Goal: Task Accomplishment & Management: Complete application form

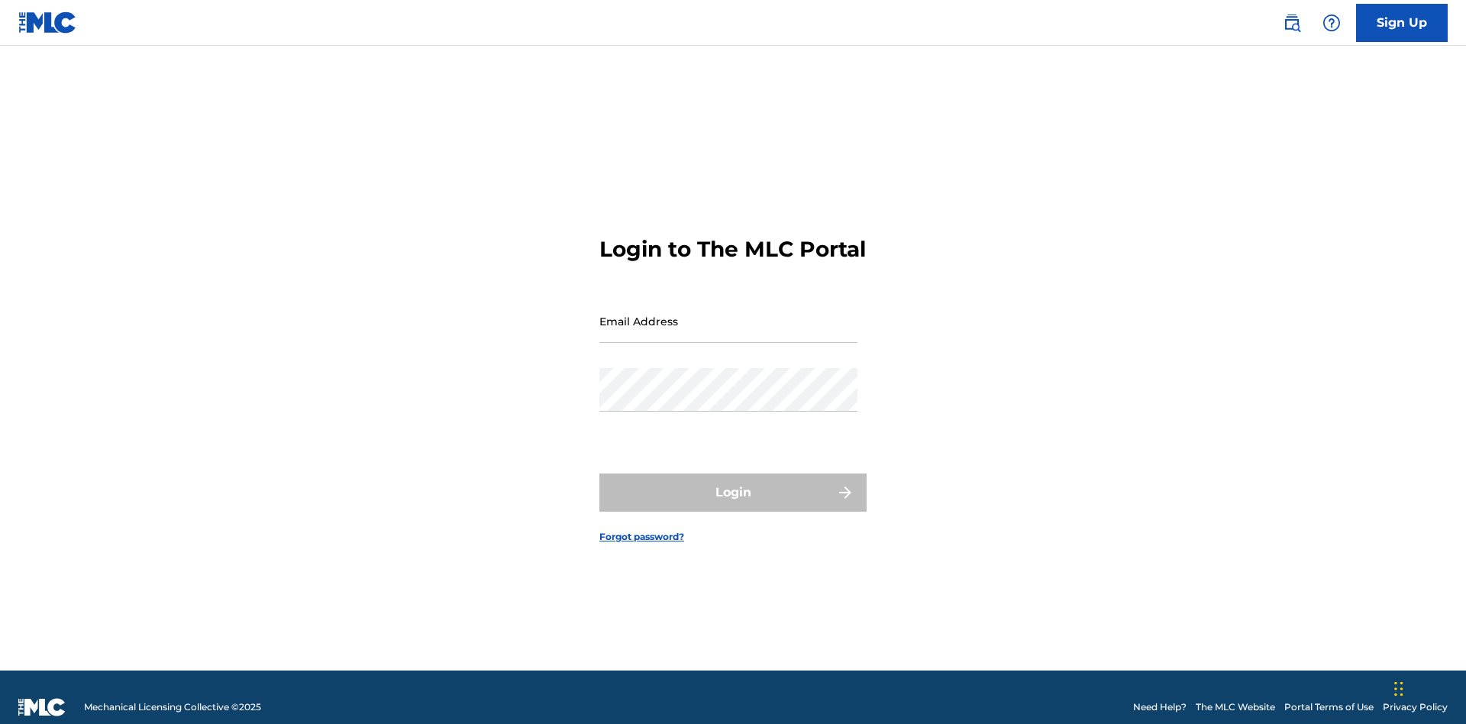
scroll to position [20, 0]
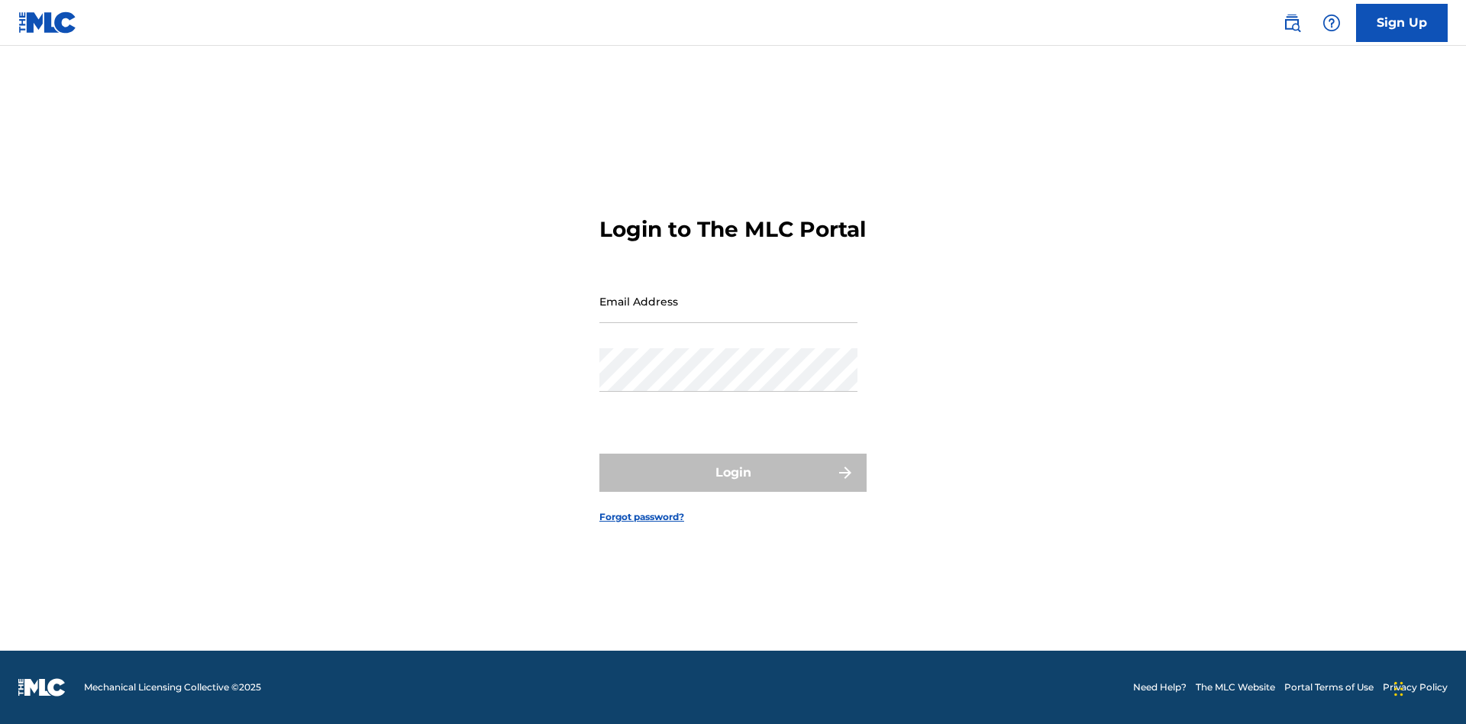
click at [729, 314] on input "Email Address" at bounding box center [728, 302] width 258 height 44
type input "[EMAIL_ADDRESS][DOMAIN_NAME]"
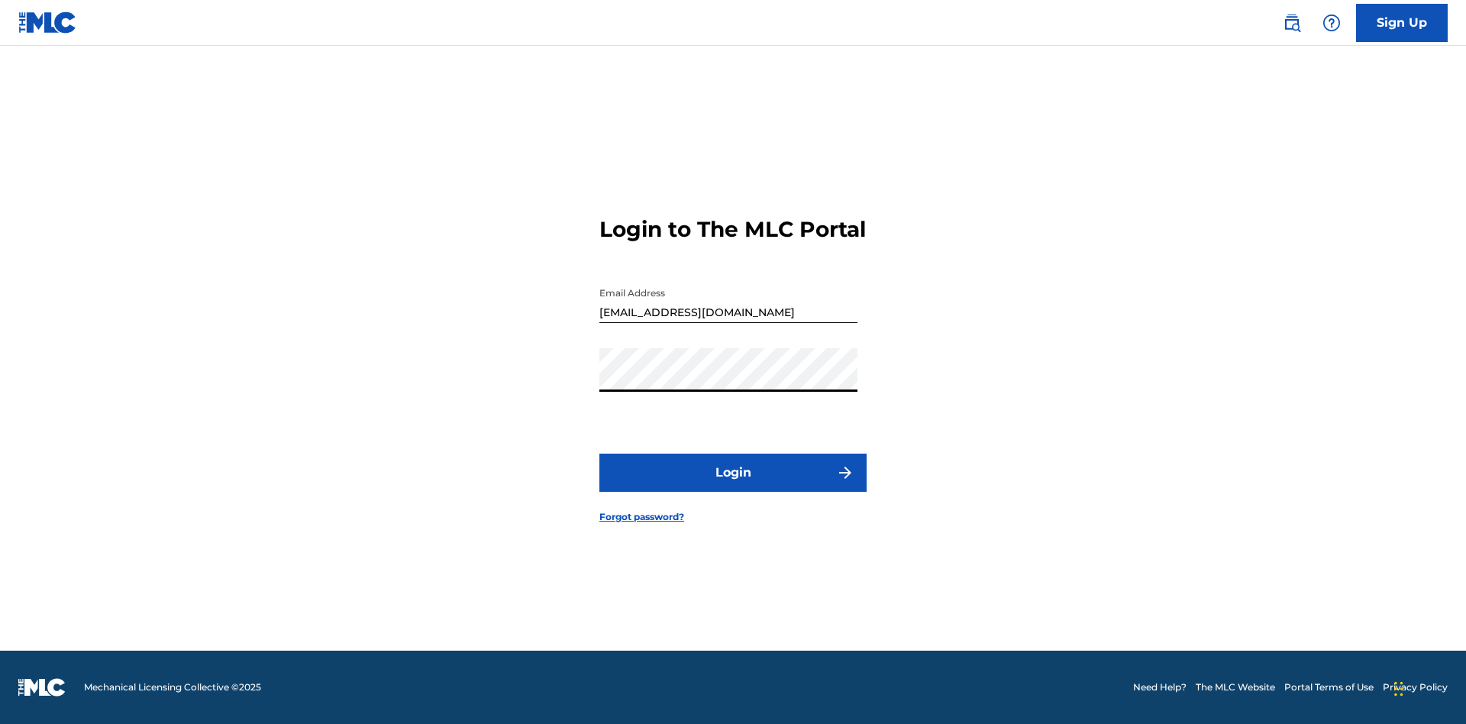
click at [733, 486] on button "Login" at bounding box center [732, 473] width 267 height 38
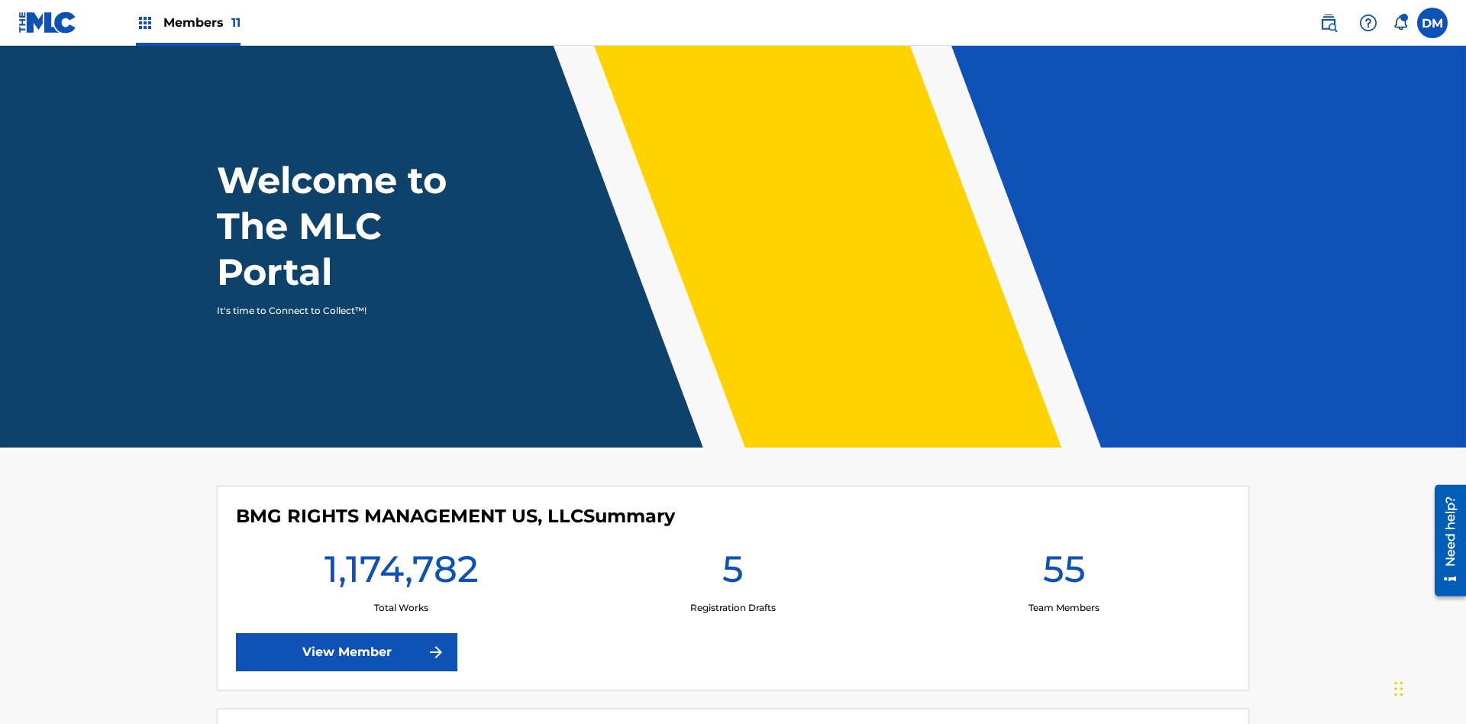
click at [188, 22] on span "Members 11" at bounding box center [201, 23] width 77 height 18
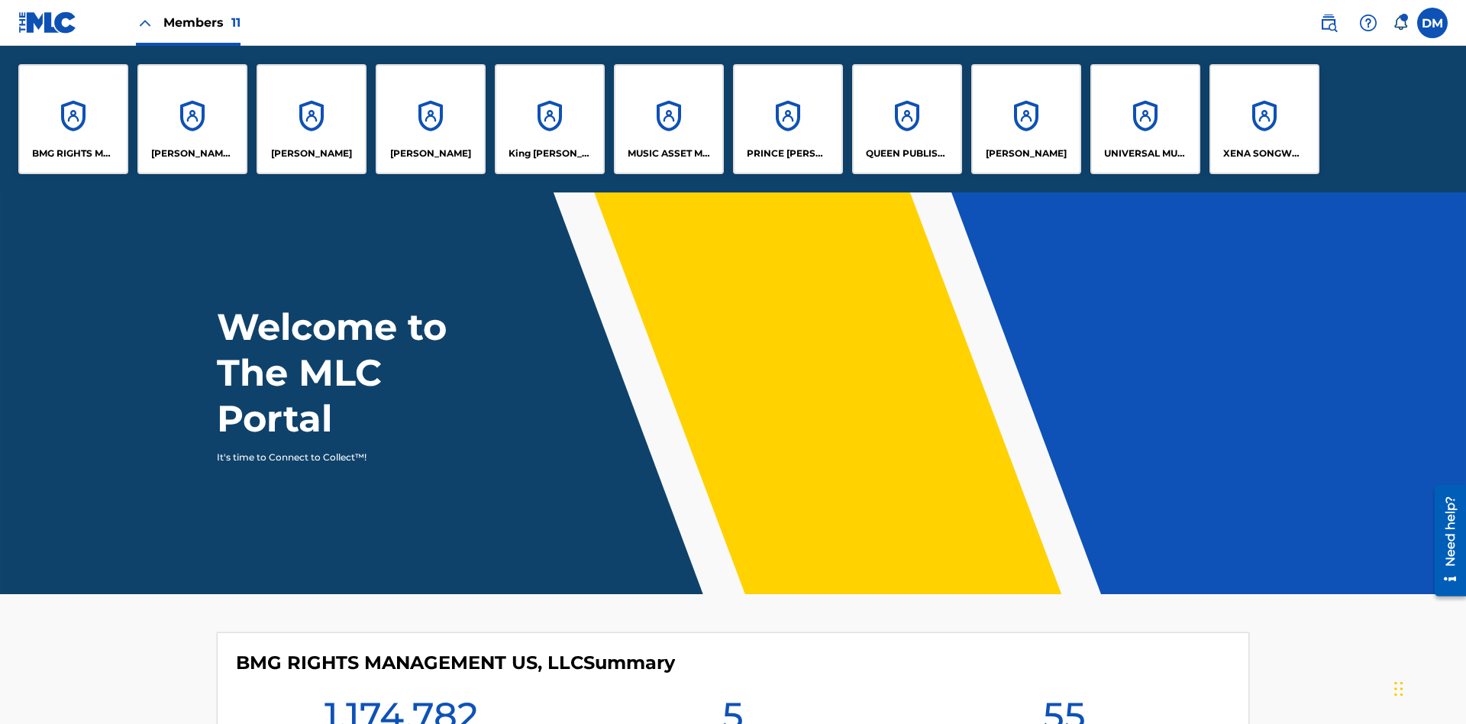
click at [1026, 153] on p "[PERSON_NAME]" at bounding box center [1026, 154] width 81 height 14
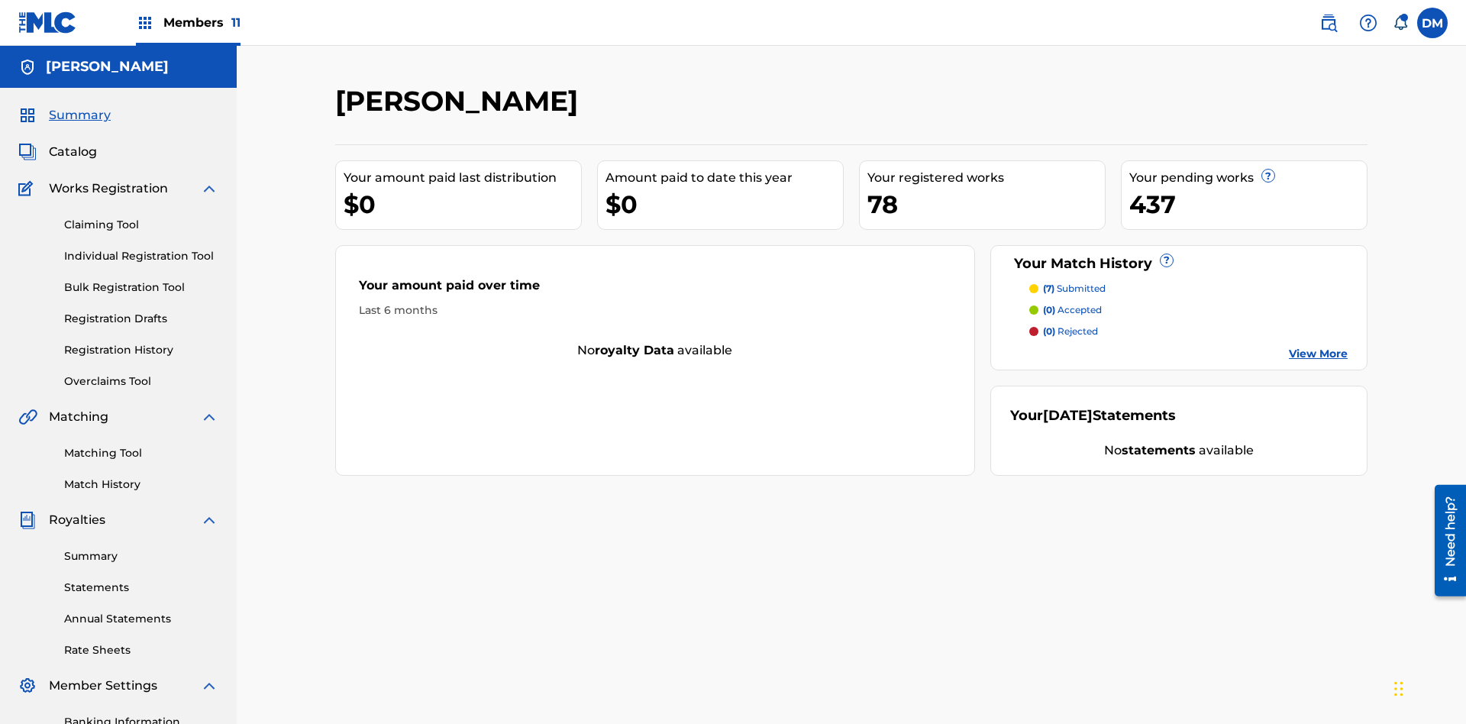
click at [141, 248] on link "Individual Registration Tool" at bounding box center [141, 256] width 154 height 16
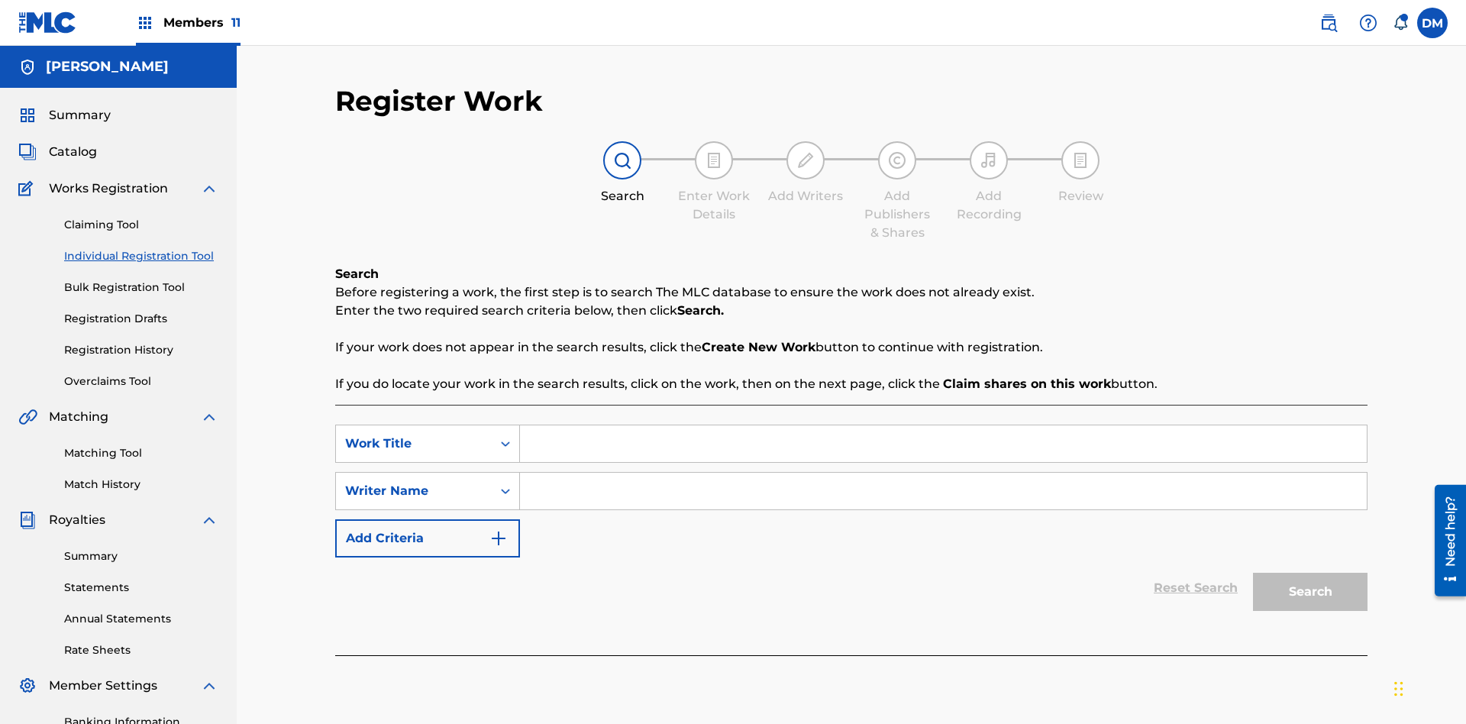
scroll to position [223, 0]
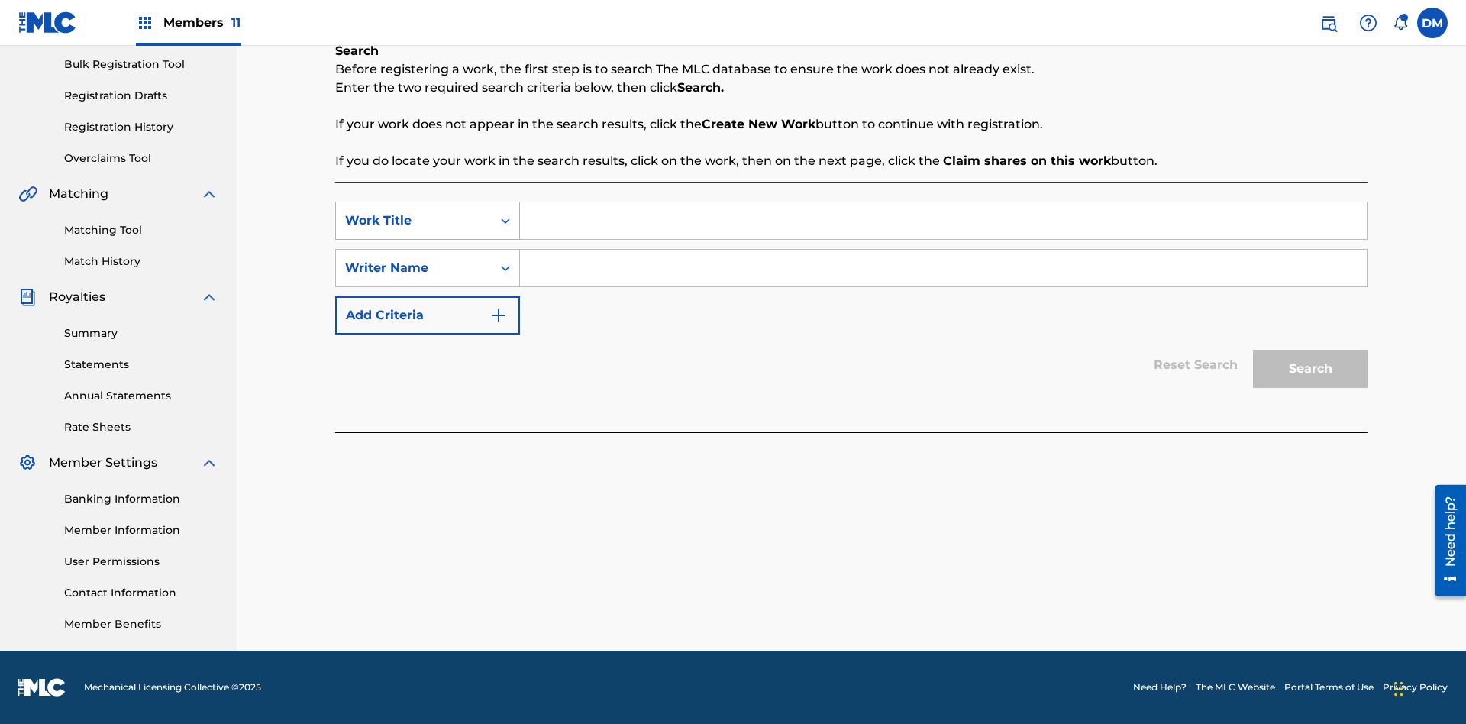
click at [414, 221] on div "Work Title" at bounding box center [413, 221] width 137 height 18
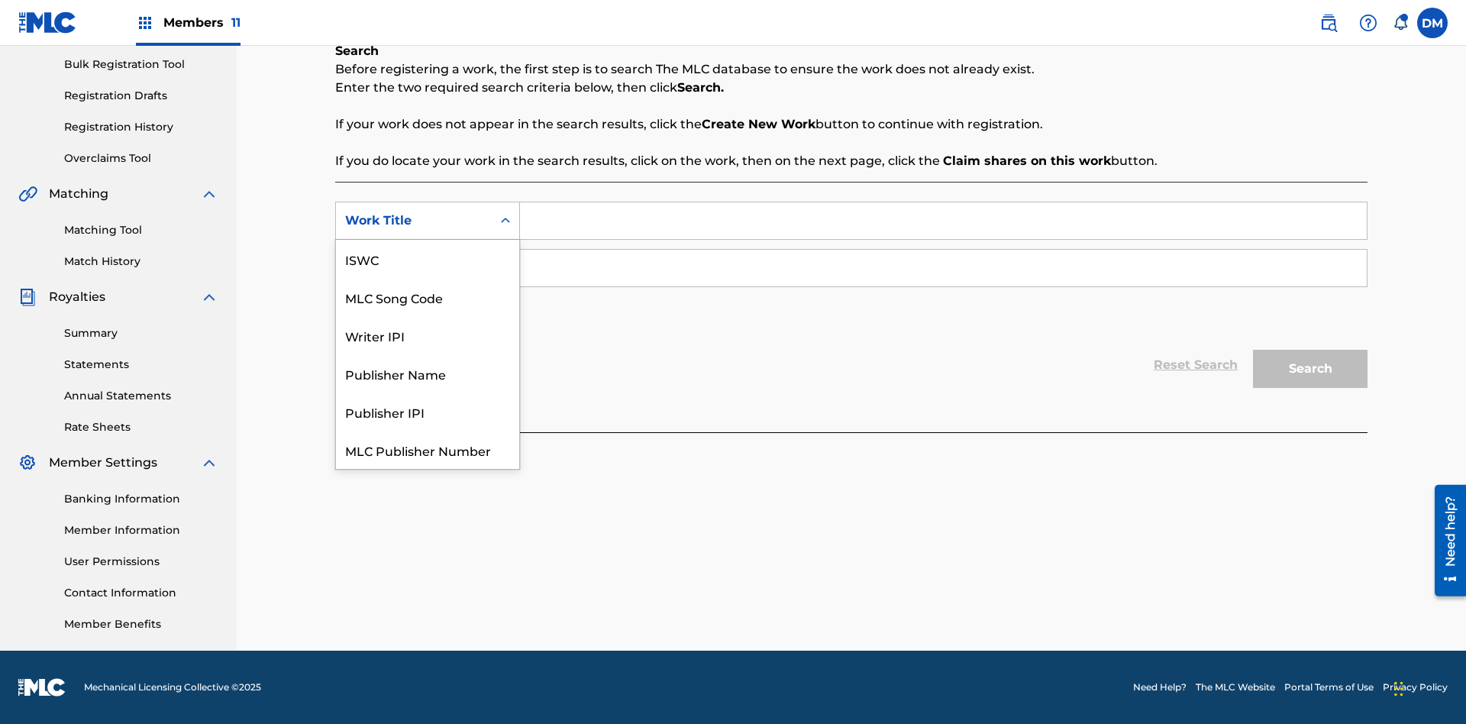
scroll to position [38, 0]
click at [428, 259] on div "MLC Song Code" at bounding box center [427, 259] width 183 height 38
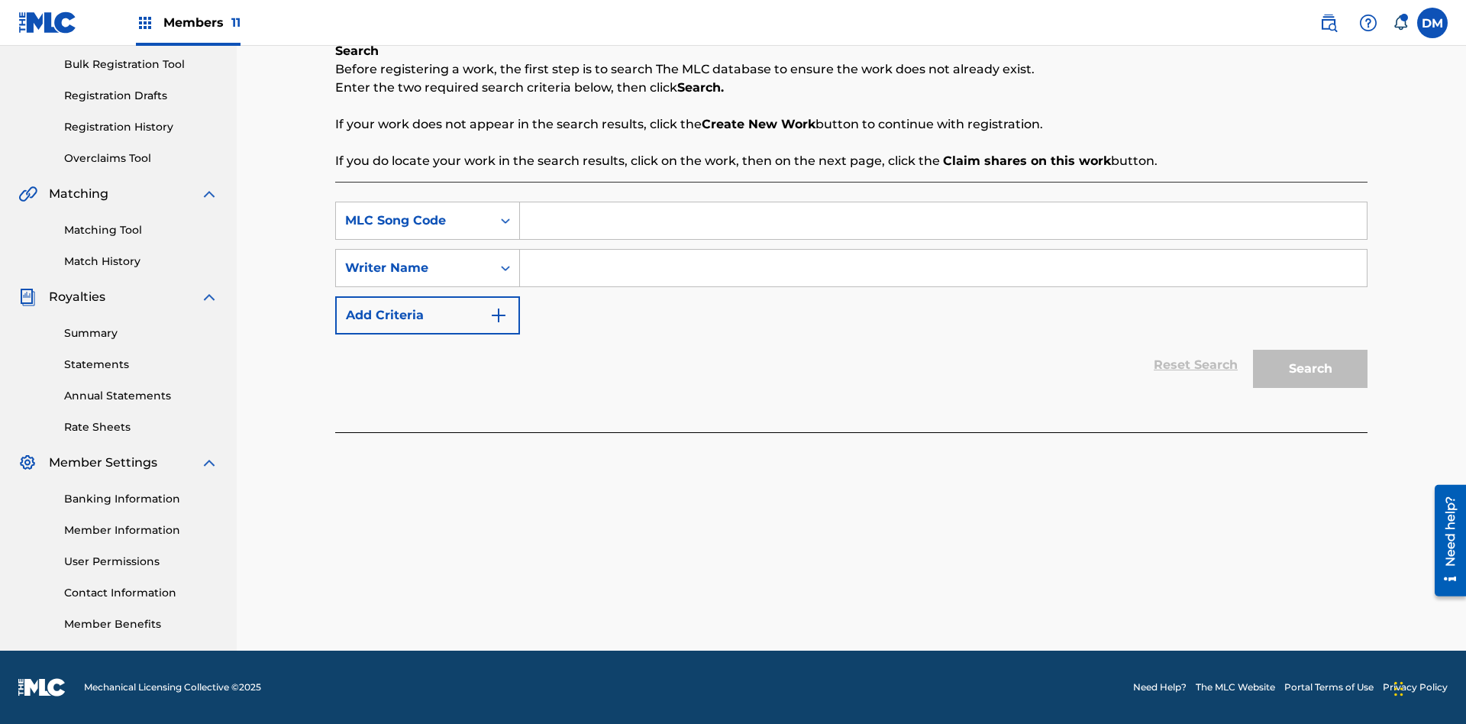
click at [943, 221] on input "Search Form" at bounding box center [943, 220] width 847 height 37
type input "MA9XWG"
click at [943, 268] on input "Search Form" at bounding box center [943, 268] width 847 height 37
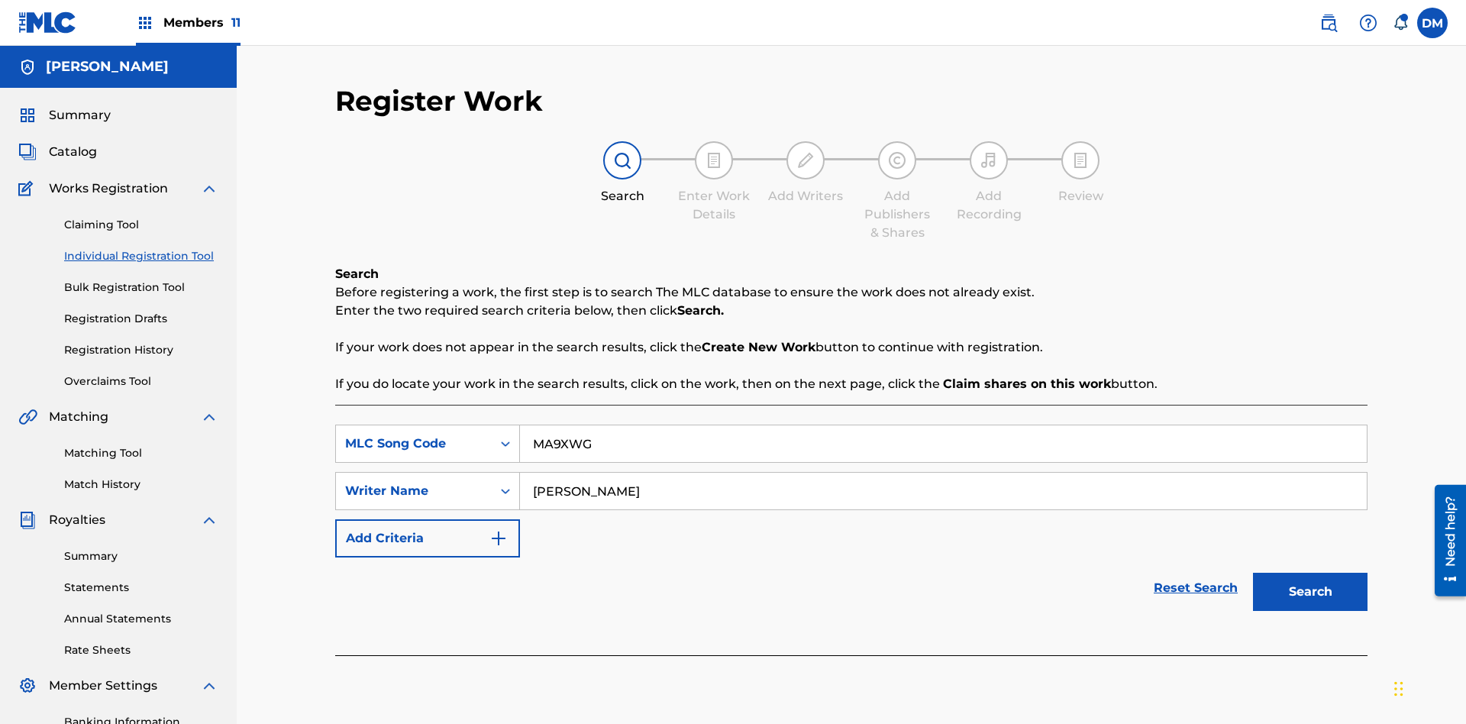
scroll to position [223, 0]
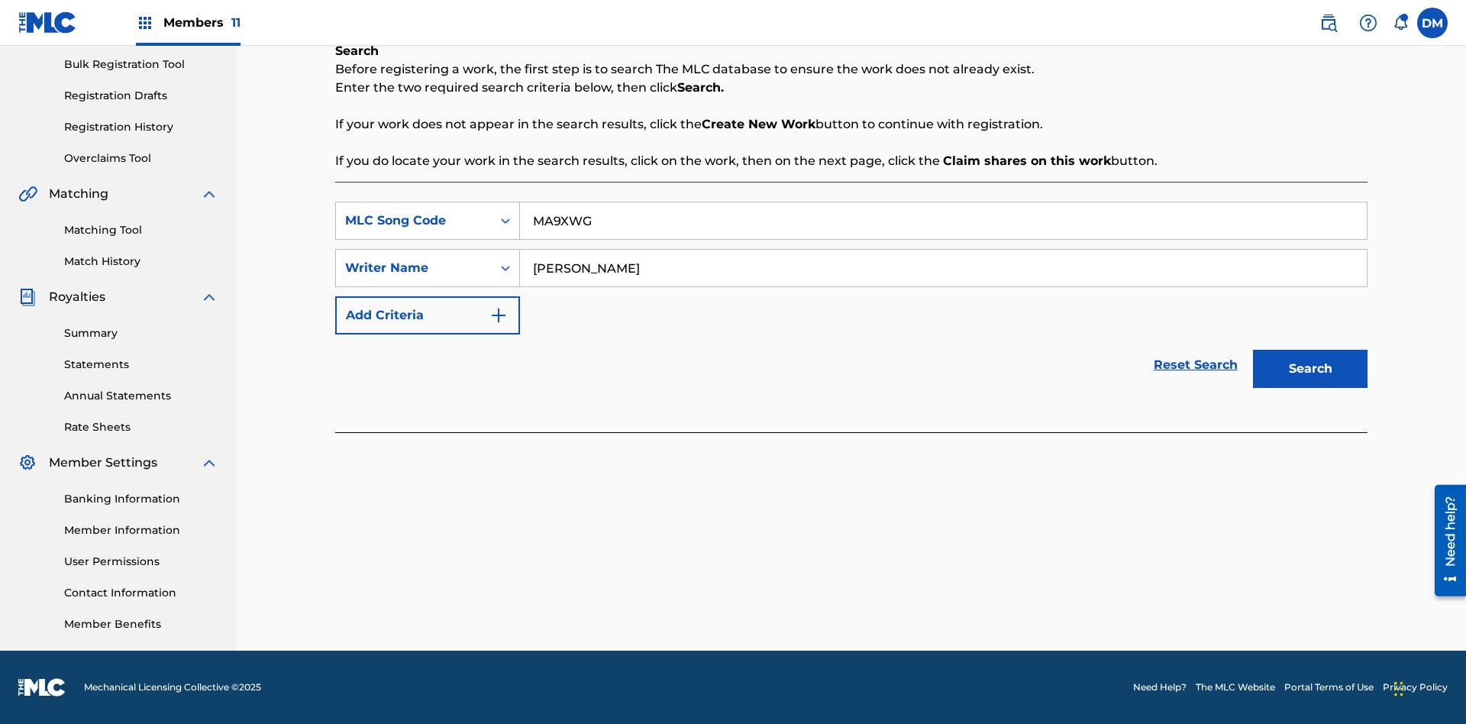
type input "[PERSON_NAME]"
click at [1310, 369] on button "Search" at bounding box center [1310, 369] width 115 height 38
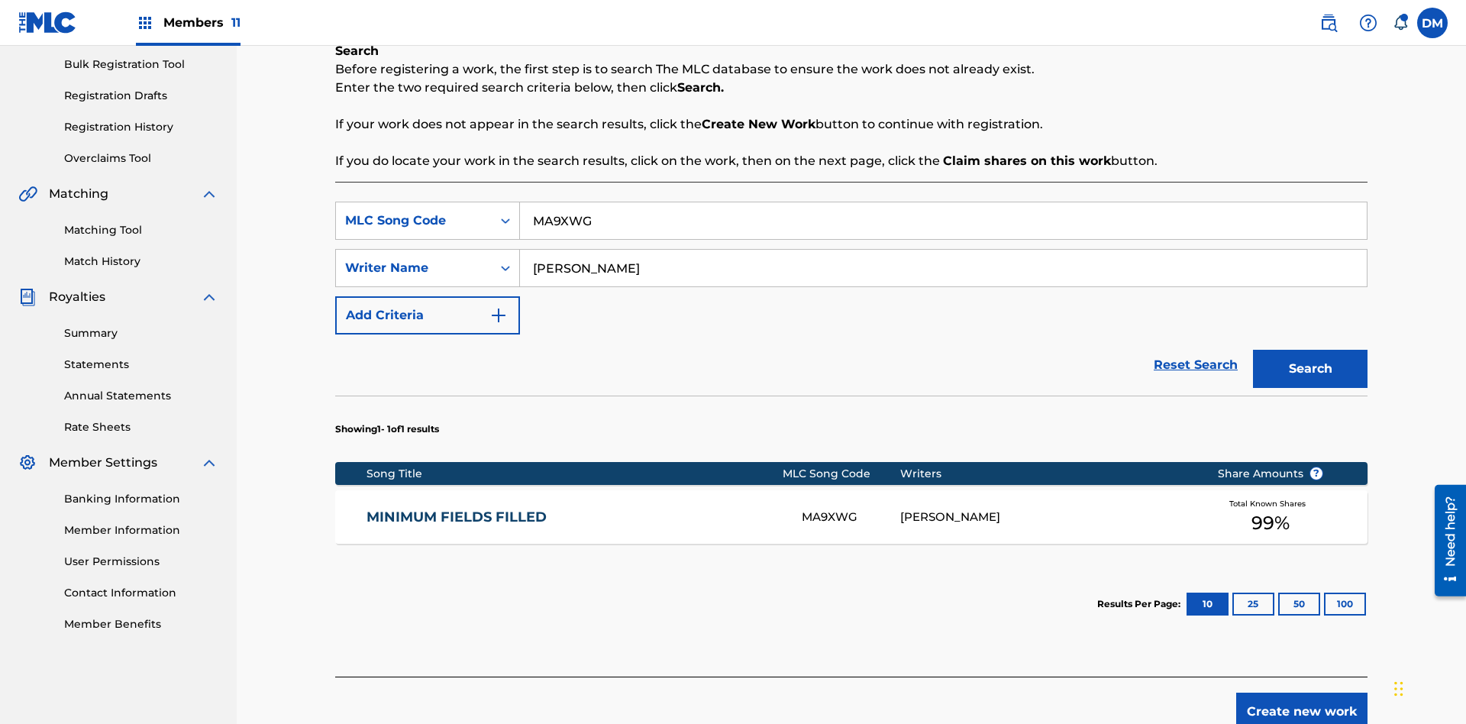
click at [1310, 369] on button "Search" at bounding box center [1310, 369] width 115 height 38
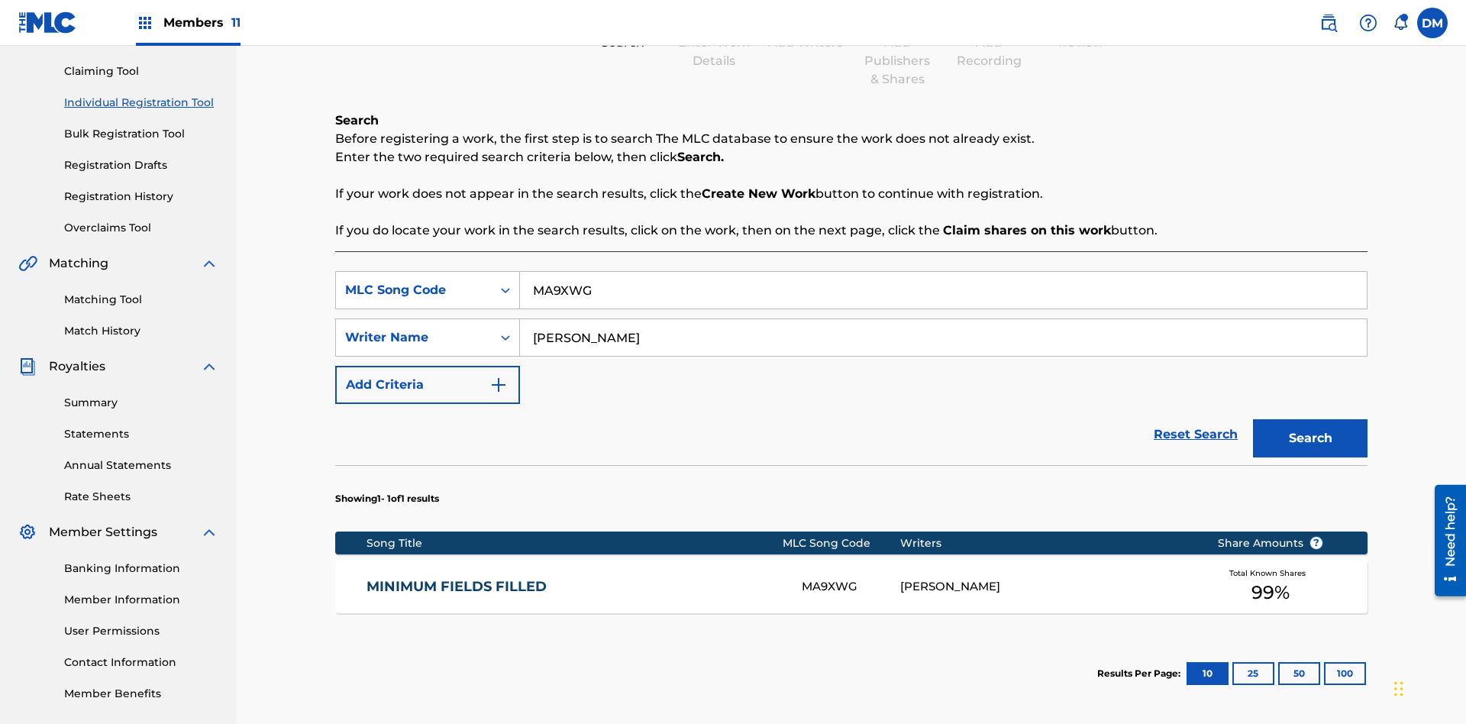
click at [851, 578] on div "MA9XWG" at bounding box center [851, 587] width 98 height 18
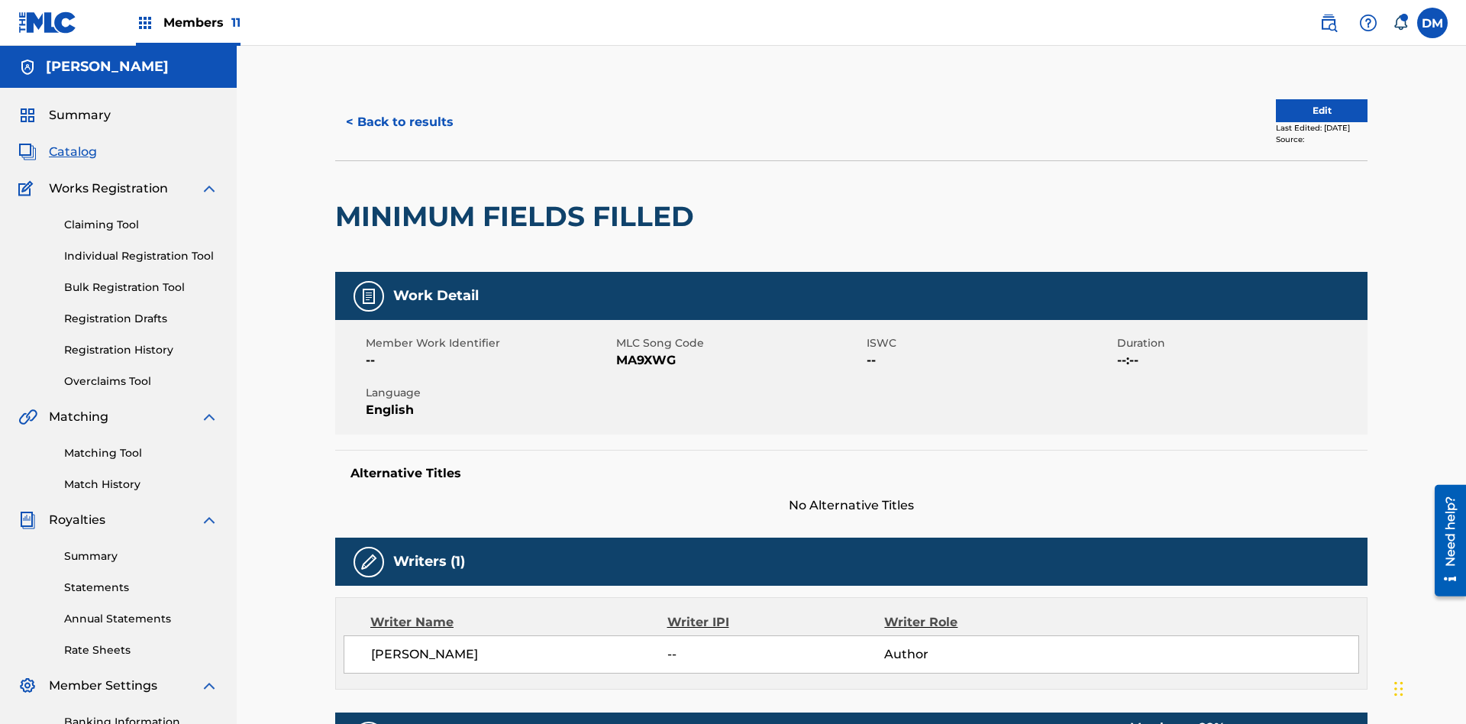
click at [1304, 103] on button "Edit" at bounding box center [1322, 110] width 92 height 23
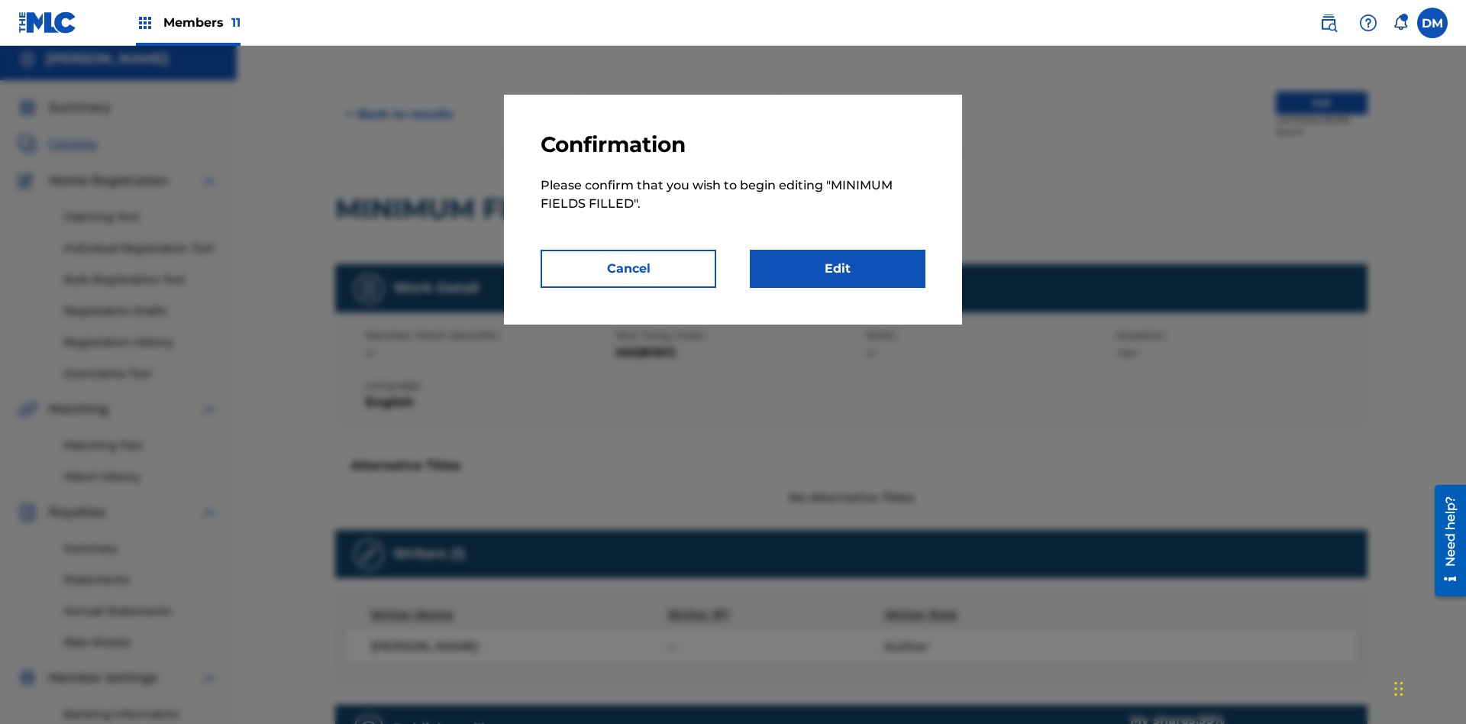
click at [838, 269] on link "Edit" at bounding box center [838, 269] width 176 height 38
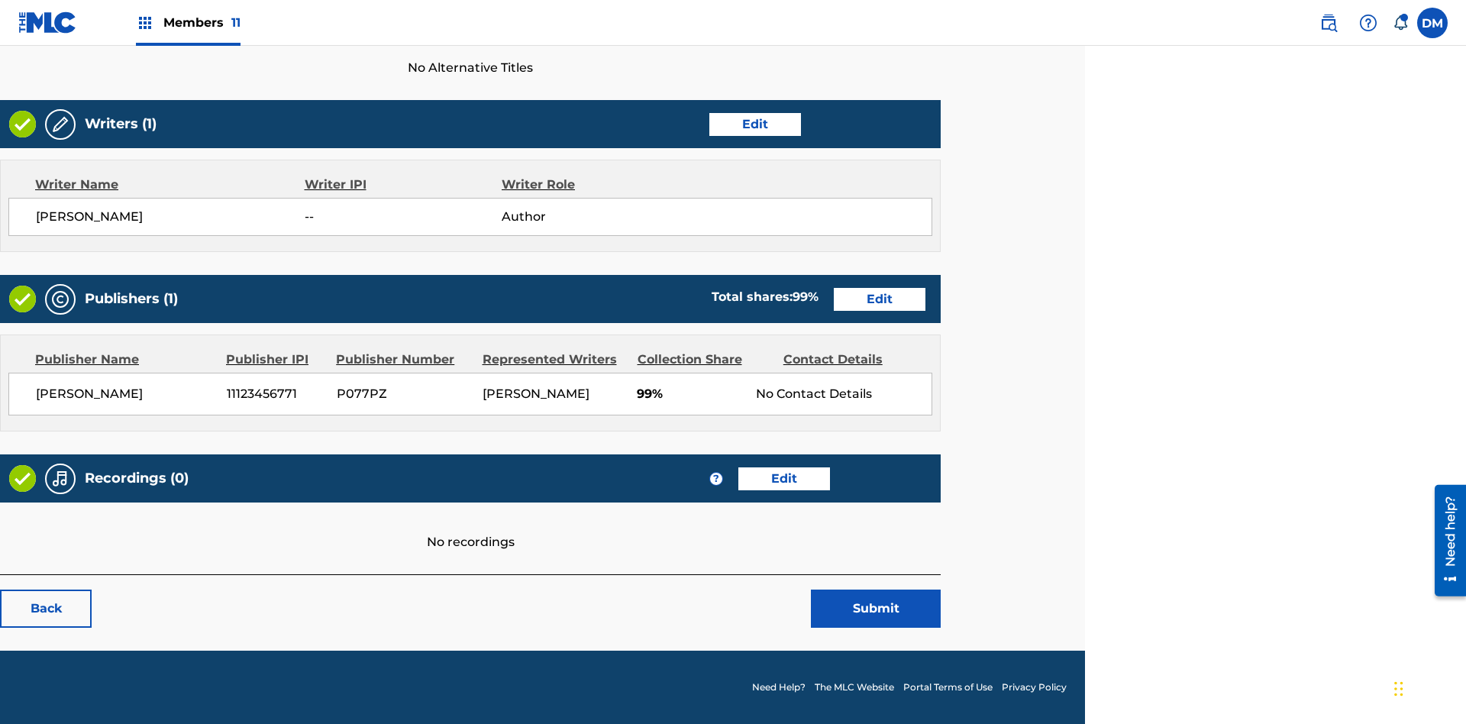
click at [755, 124] on link "Edit" at bounding box center [755, 124] width 92 height 23
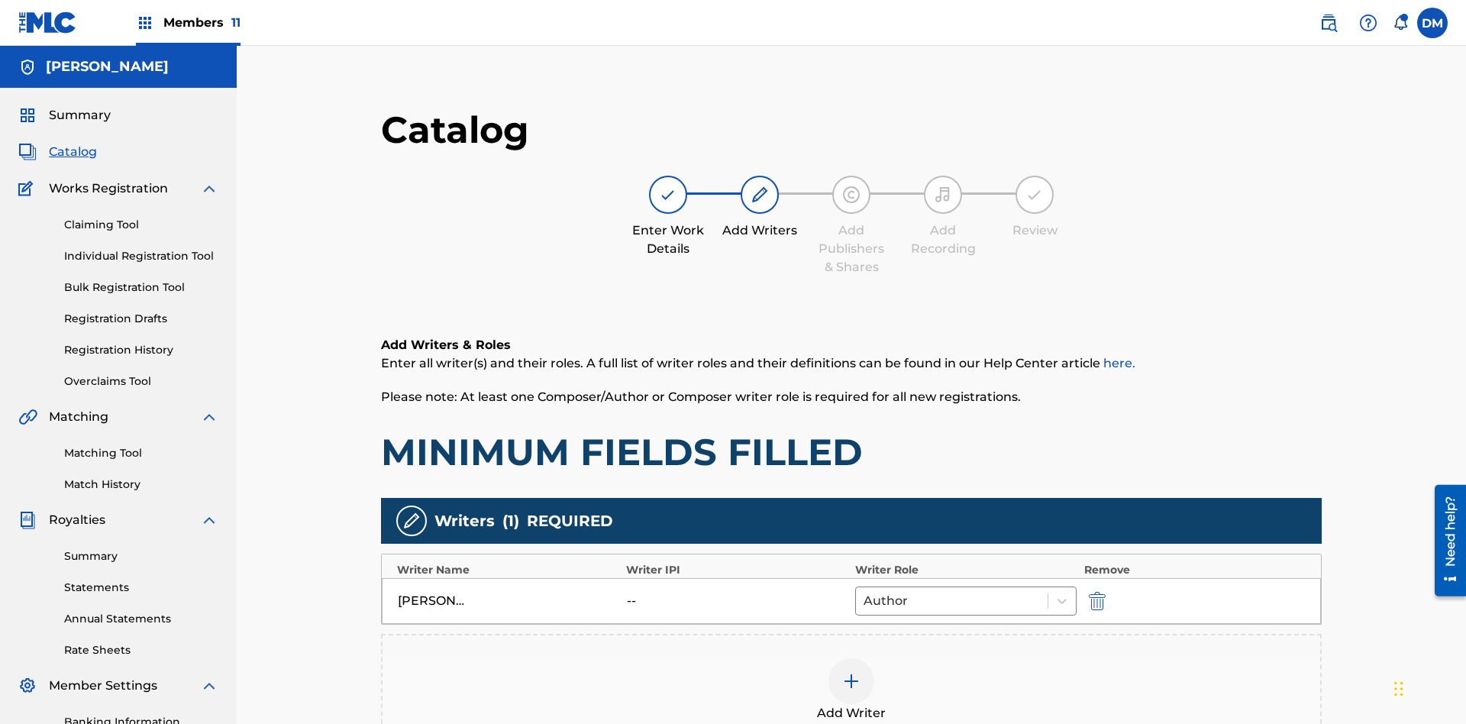
scroll to position [223, 381]
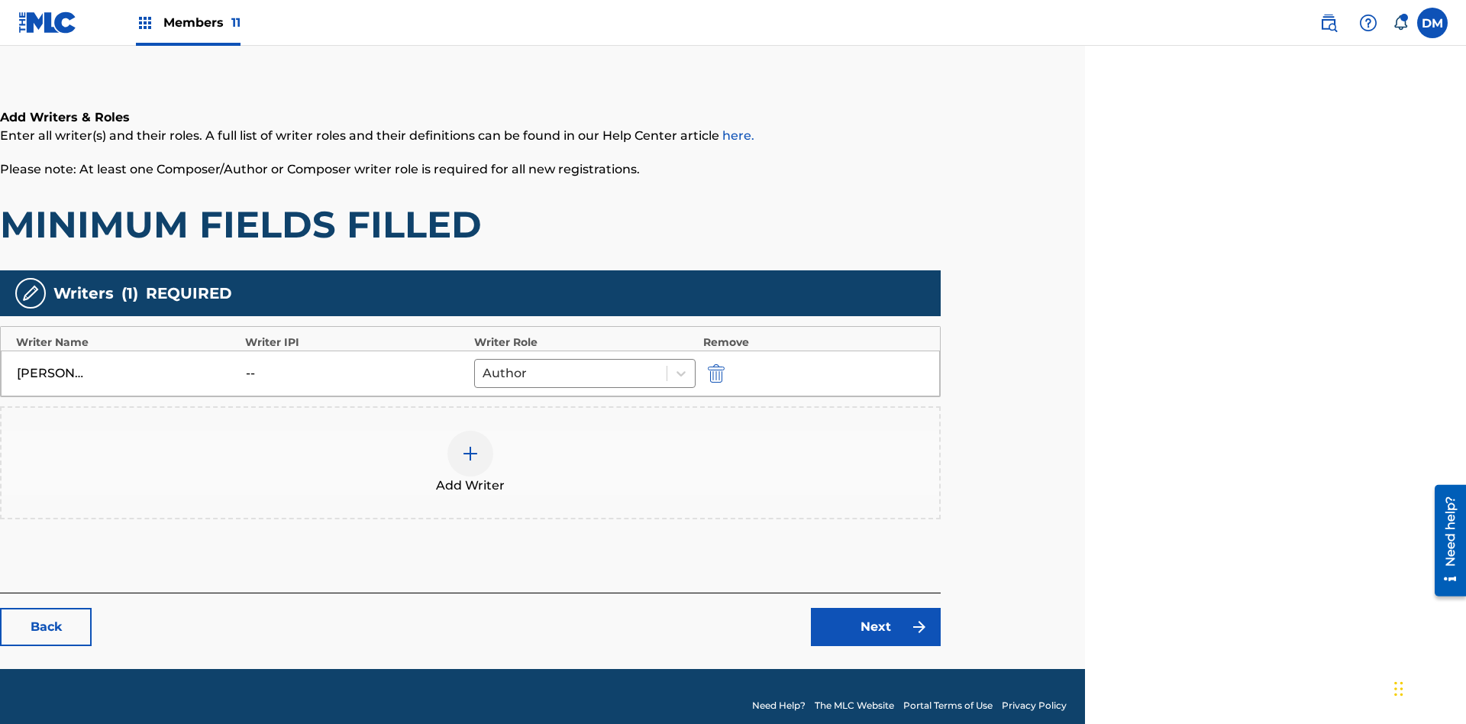
click at [714, 364] on img "submit" at bounding box center [716, 373] width 17 height 18
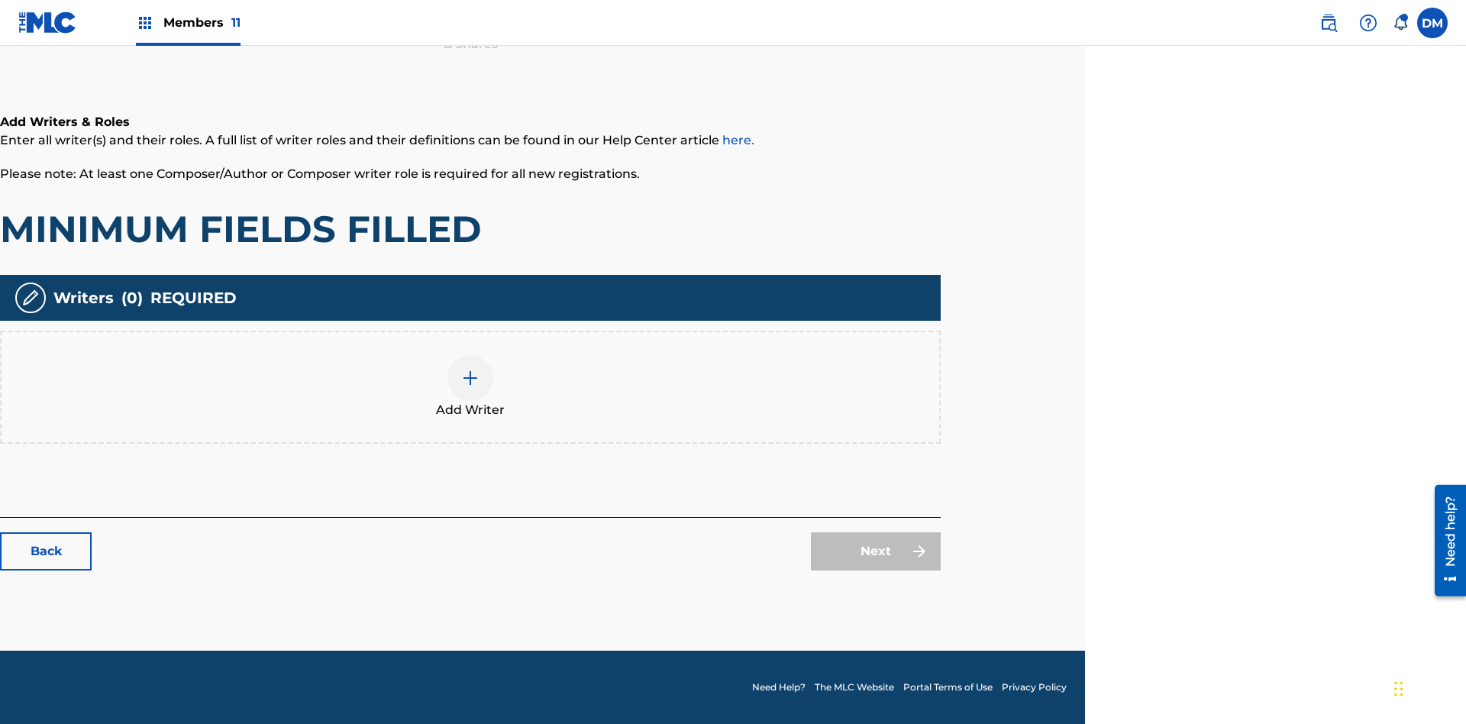
click at [470, 386] on img at bounding box center [470, 378] width 18 height 18
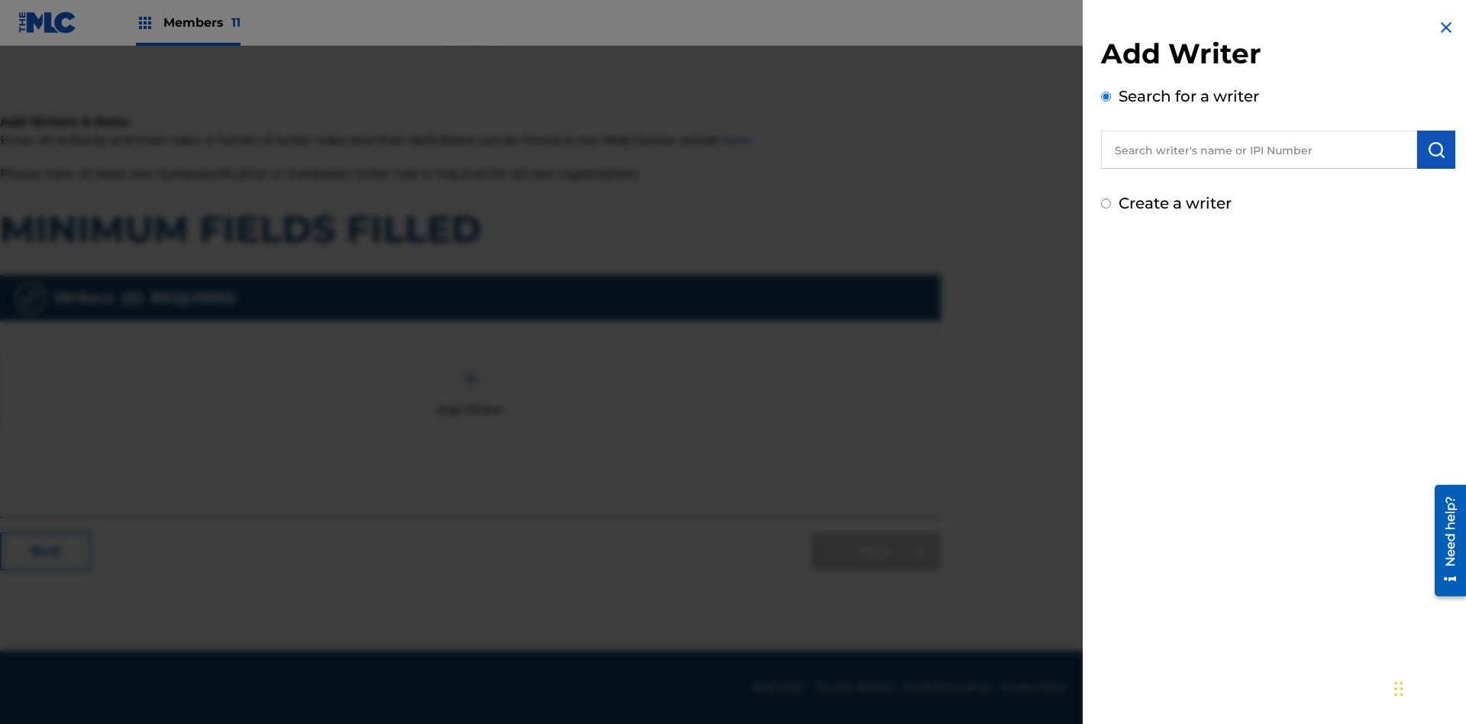
click at [1259, 150] on input "text" at bounding box center [1259, 150] width 316 height 38
type input "Test2025.08.26.04.41.49"
click at [1436, 150] on img "submit" at bounding box center [1436, 150] width 18 height 18
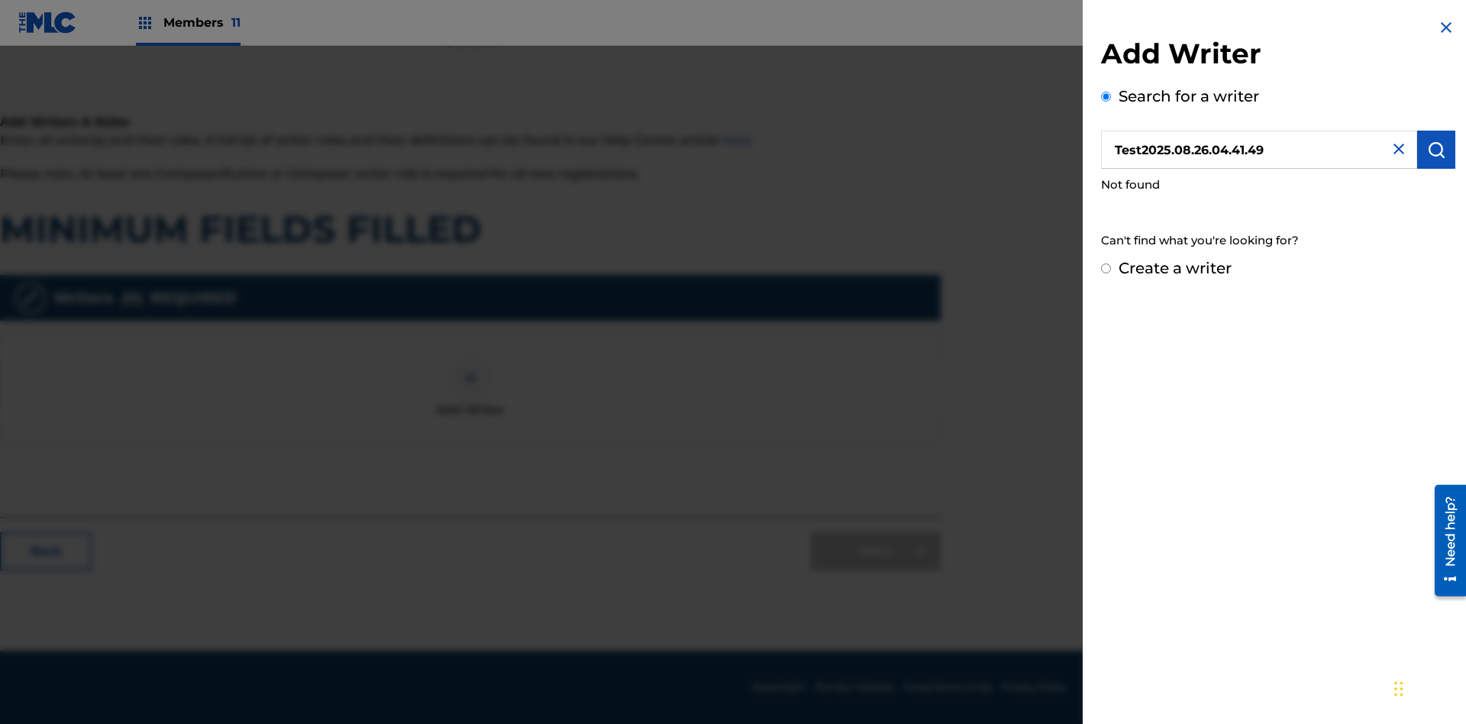
click at [1107, 269] on input "Create a writer" at bounding box center [1106, 268] width 10 height 10
radio input "false"
radio input "true"
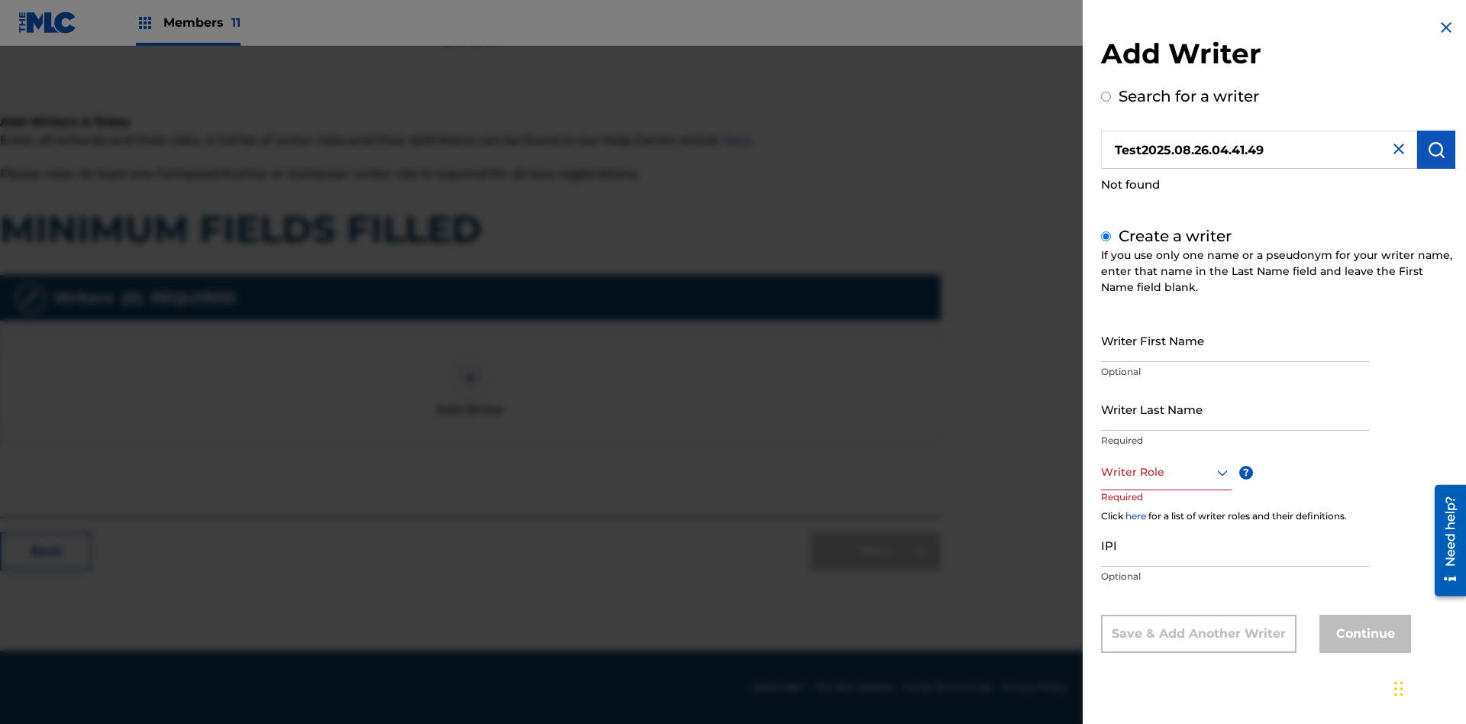
click at [1236, 340] on input "Writer First Name" at bounding box center [1235, 340] width 269 height 44
type input "Test2025.08.26.04.41.51"
click at [1236, 409] on input "Writer Last Name" at bounding box center [1235, 409] width 269 height 44
type input "Test2025.08.26.04.41.51"
click at [1165, 472] on div at bounding box center [1166, 472] width 131 height 19
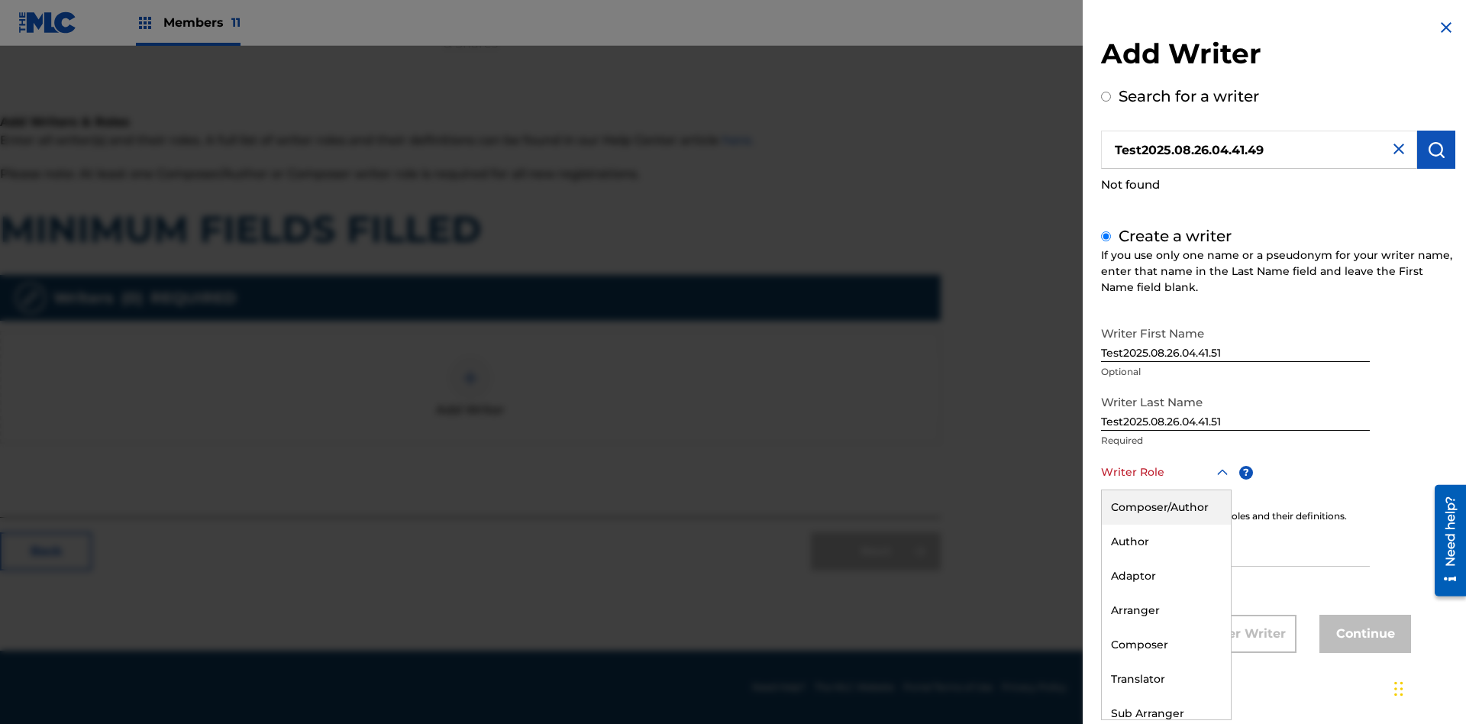
click at [1165, 576] on div "Adaptor" at bounding box center [1166, 576] width 129 height 34
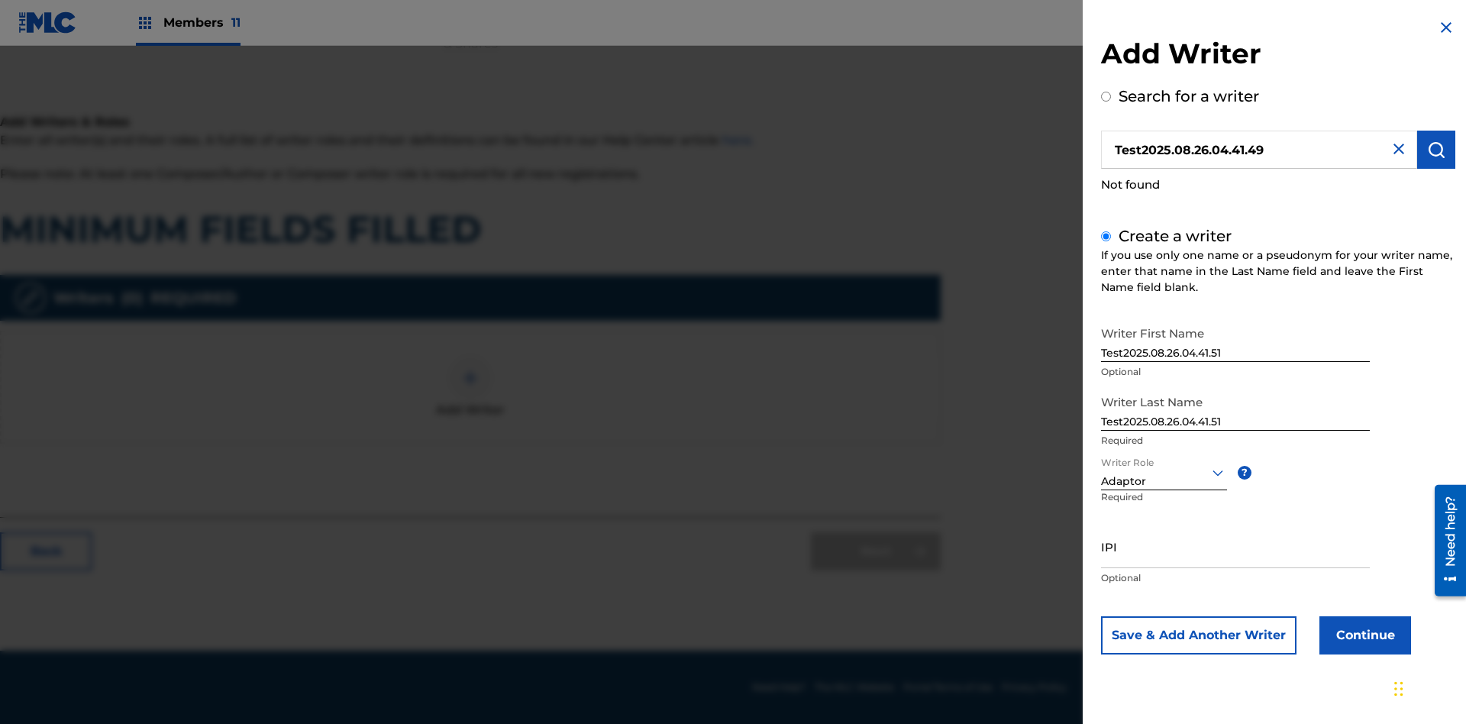
click at [1236, 546] on input "IPI" at bounding box center [1235, 547] width 269 height 44
type input "595839777"
click at [1363, 635] on button "Continue" at bounding box center [1366, 635] width 92 height 38
